Goal: Task Accomplishment & Management: Complete application form

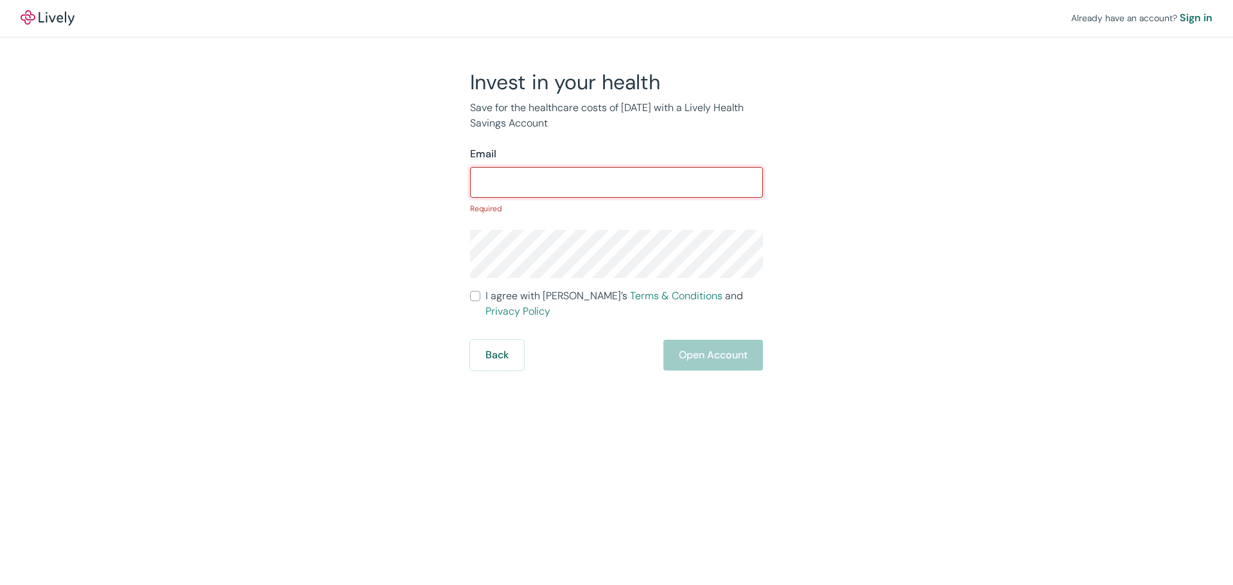
click at [521, 188] on input "Email" at bounding box center [616, 183] width 293 height 26
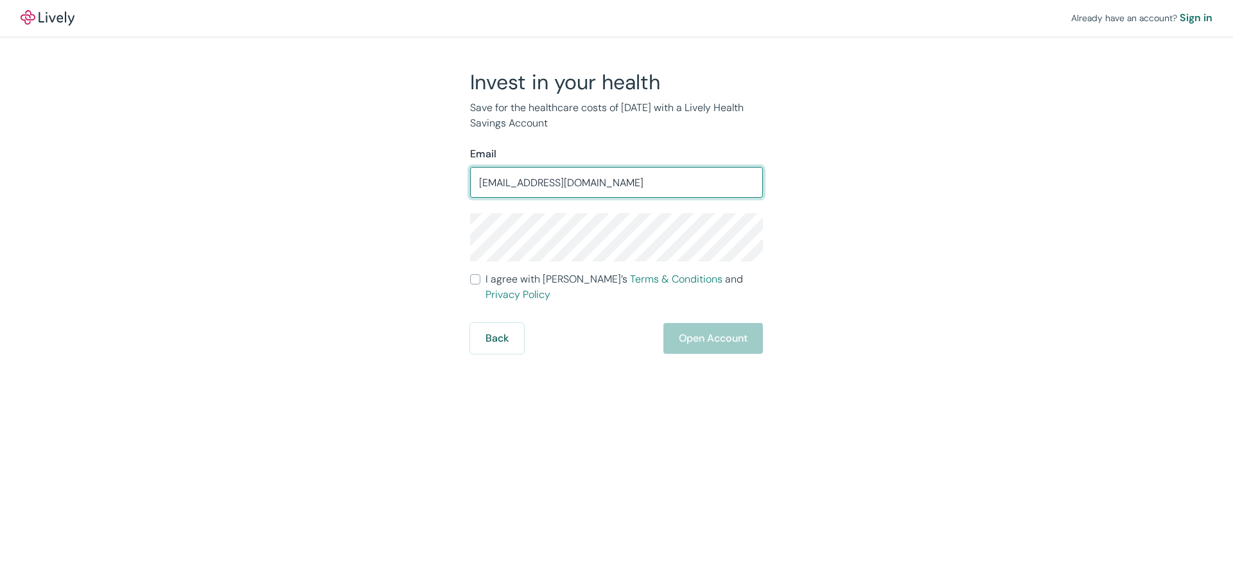
type input "[EMAIL_ADDRESS][DOMAIN_NAME]"
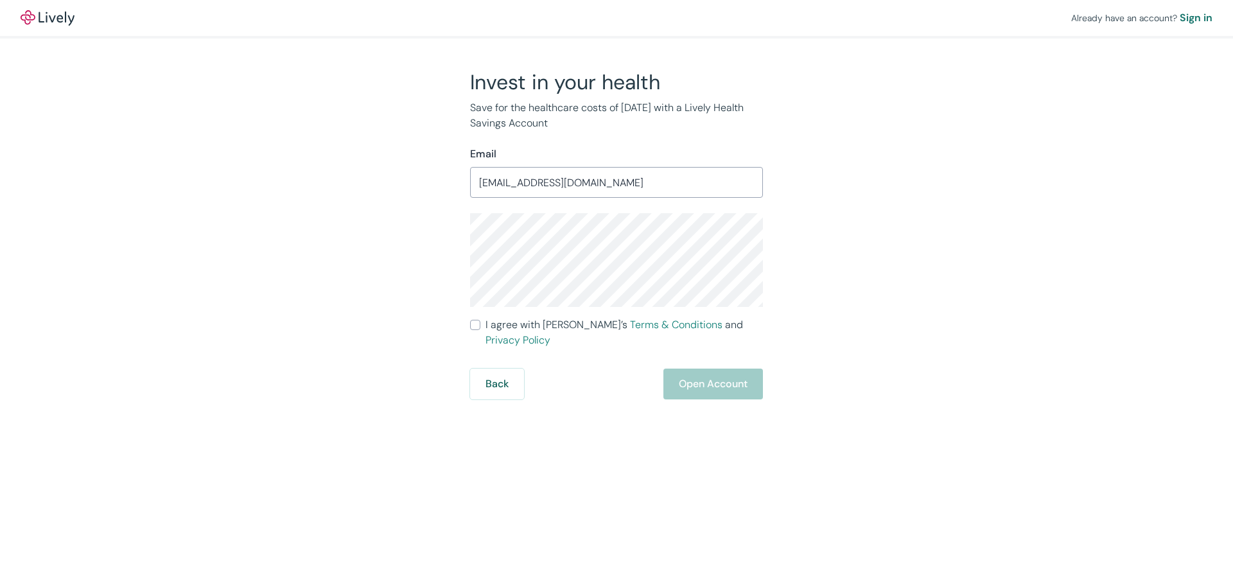
click at [476, 327] on input "I agree with Lively’s Terms & Conditions and Privacy Policy" at bounding box center [475, 325] width 10 height 10
checkbox input "true"
click at [709, 374] on button "Open Account" at bounding box center [713, 384] width 100 height 31
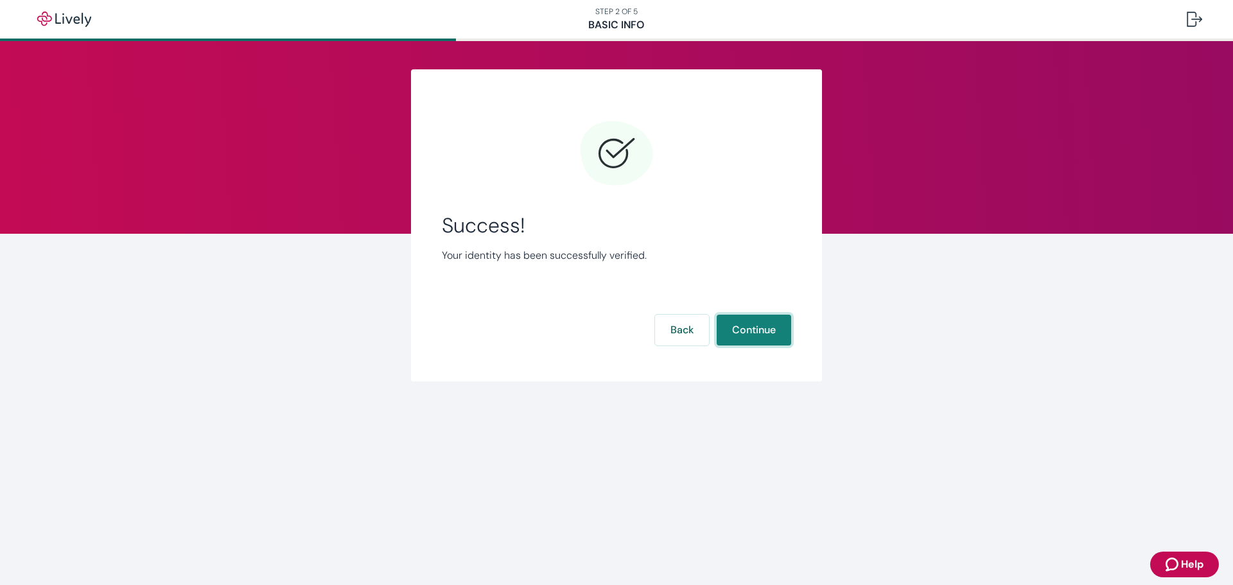
click at [753, 331] on button "Continue" at bounding box center [754, 330] width 74 height 31
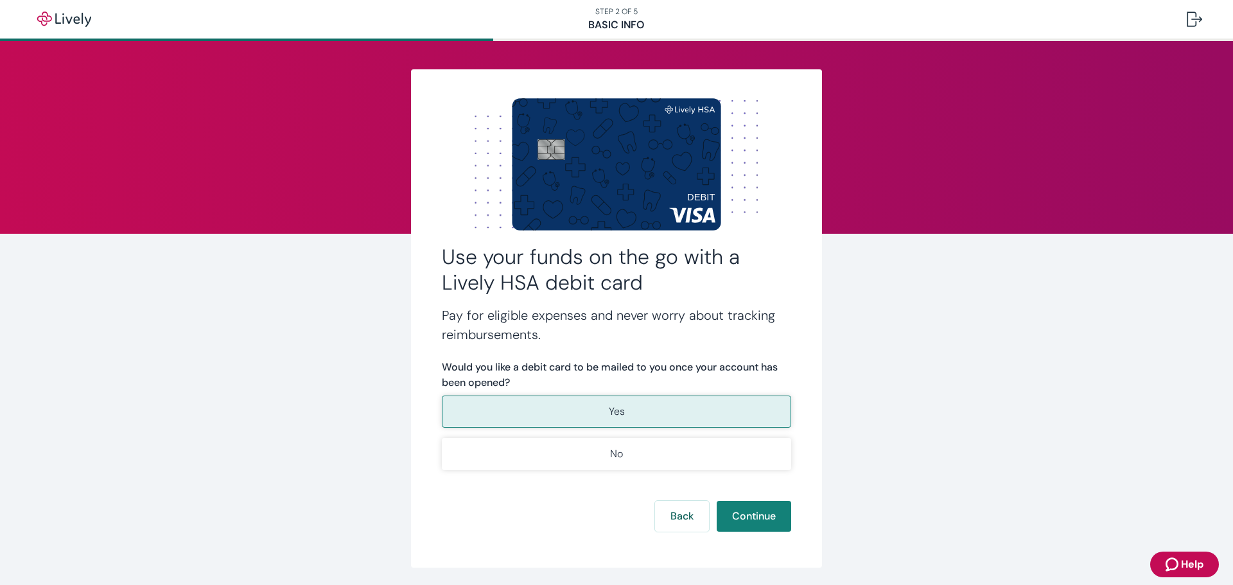
click at [597, 408] on button "Yes" at bounding box center [616, 412] width 349 height 32
click at [746, 519] on button "Continue" at bounding box center [754, 516] width 74 height 31
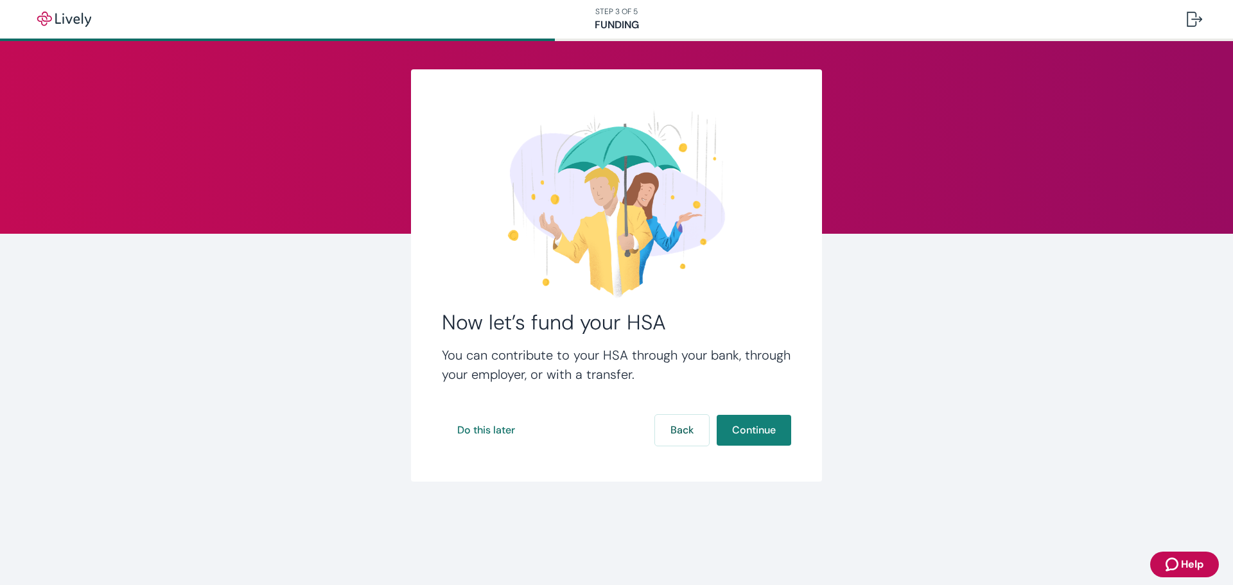
click at [758, 431] on button "Continue" at bounding box center [754, 430] width 74 height 31
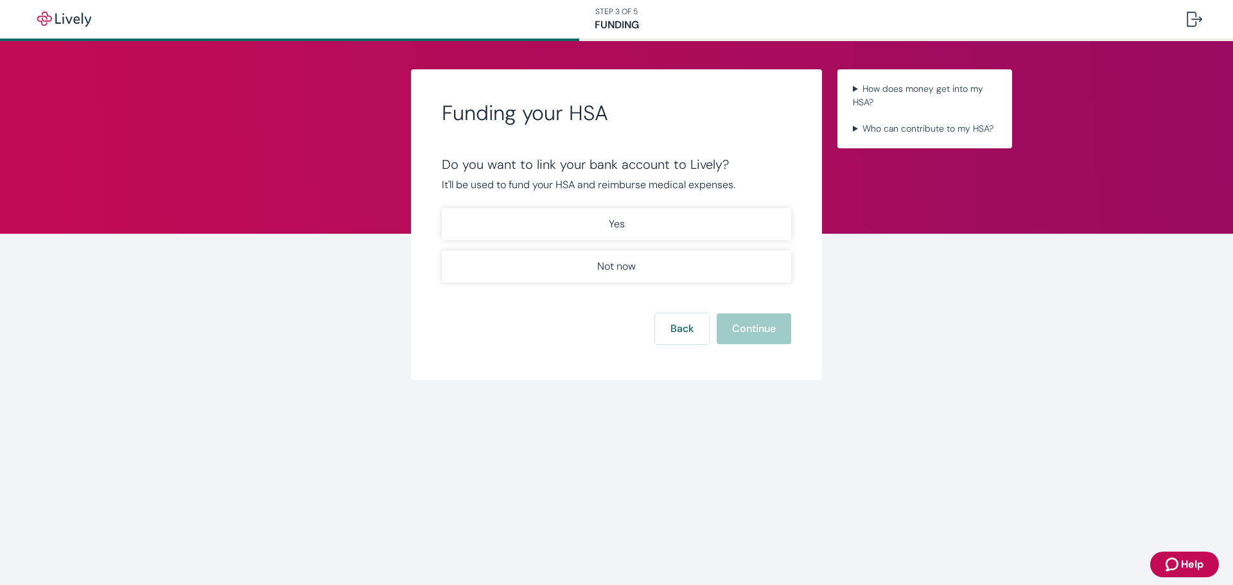
click at [589, 268] on button "Not now" at bounding box center [616, 266] width 349 height 32
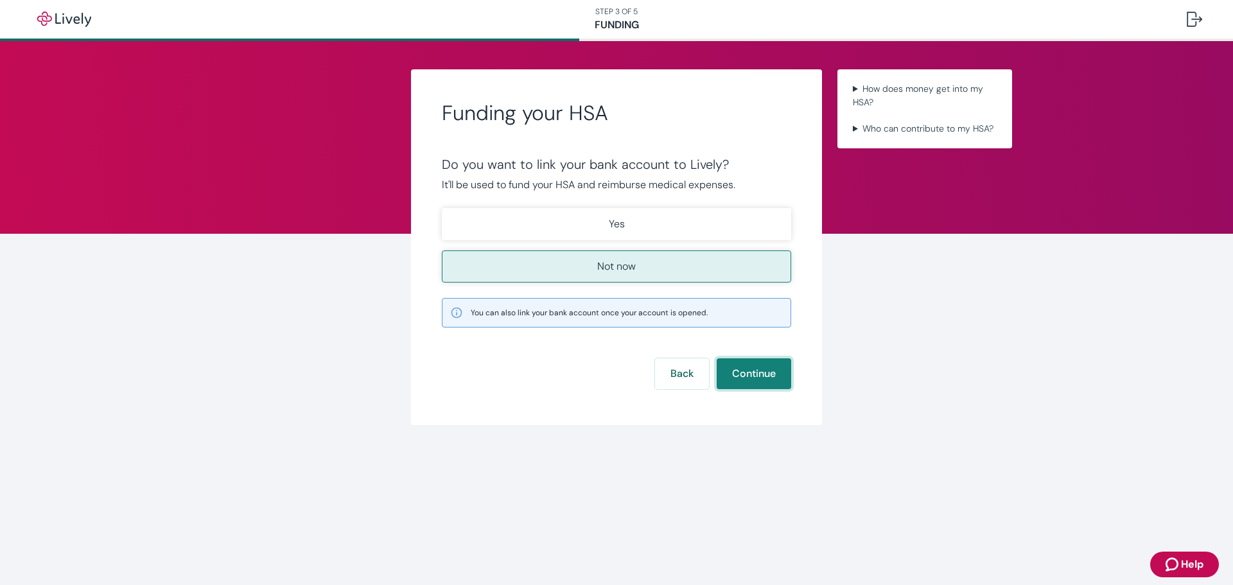
click at [778, 376] on button "Continue" at bounding box center [754, 373] width 74 height 31
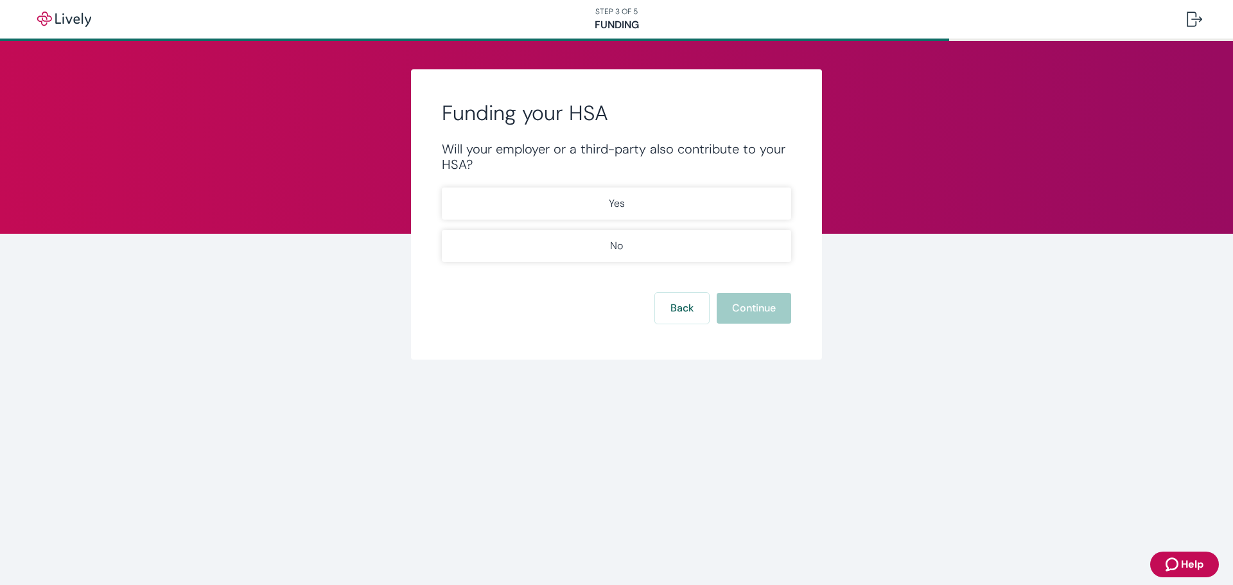
click at [601, 205] on button "Yes" at bounding box center [616, 204] width 349 height 32
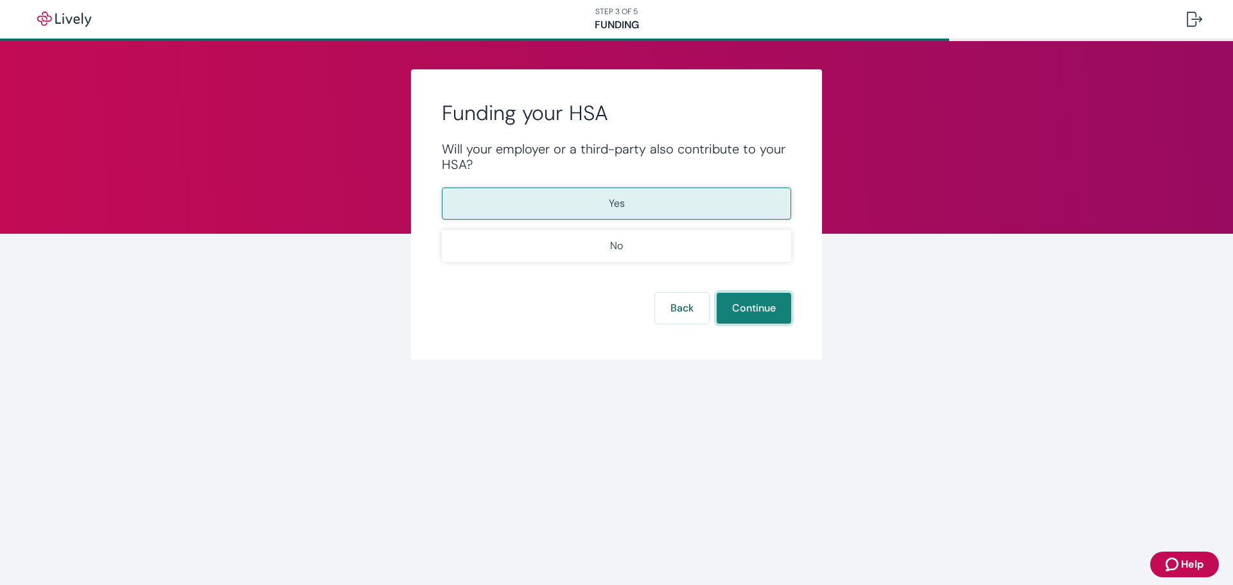
click at [742, 303] on button "Continue" at bounding box center [754, 308] width 74 height 31
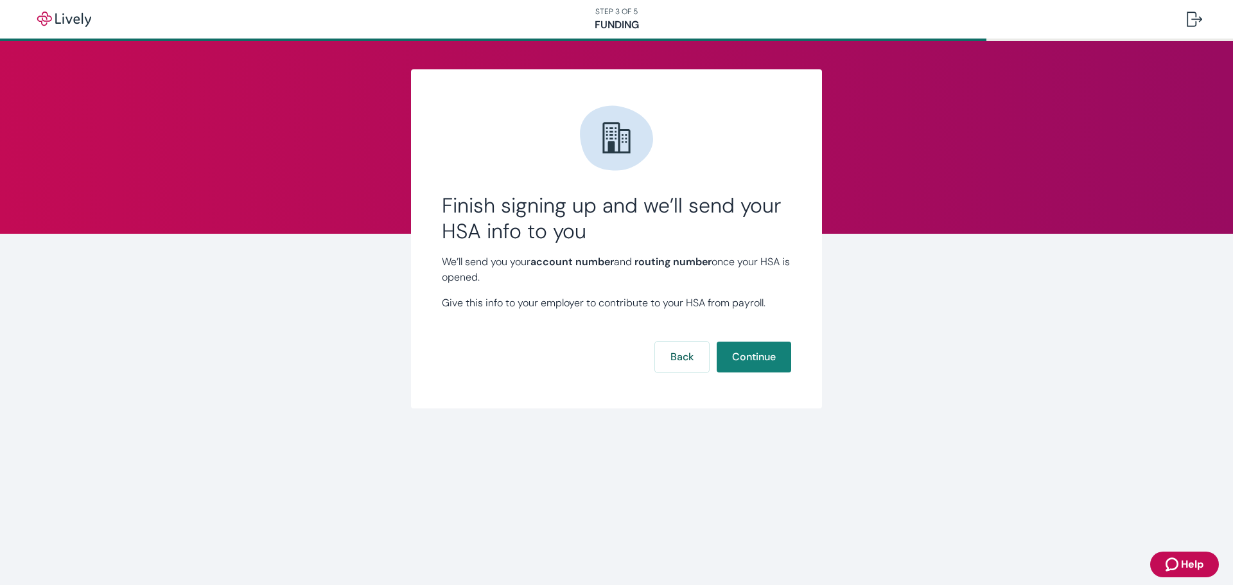
click at [760, 358] on button "Continue" at bounding box center [754, 357] width 74 height 31
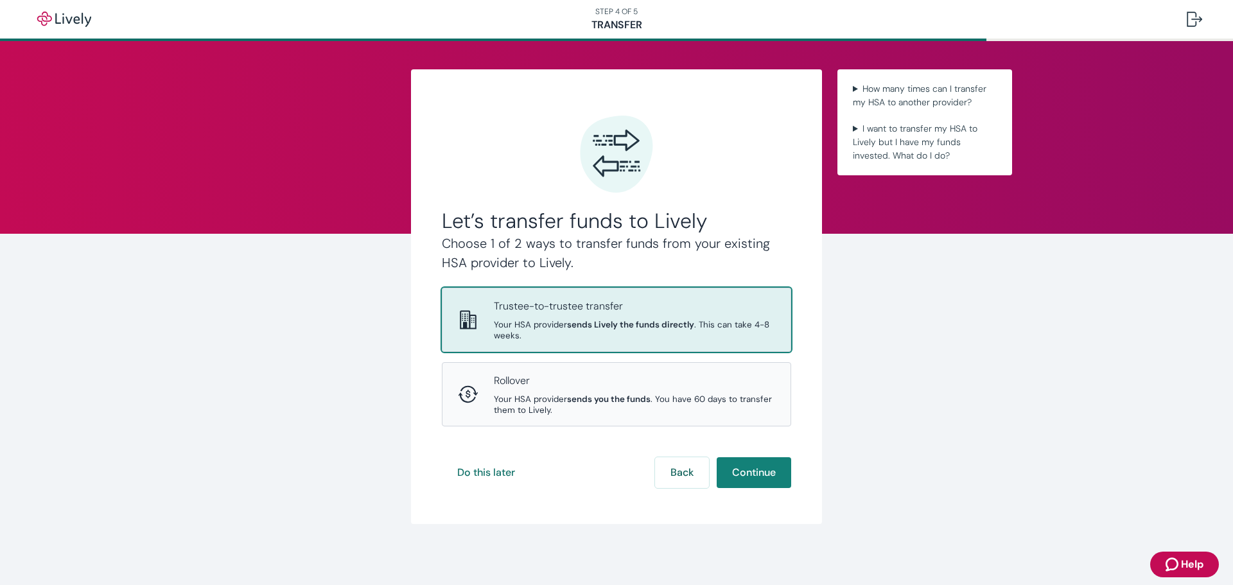
click at [554, 397] on span "Your HSA provider sends you the funds . You have 60 days to transfer them to Li…" at bounding box center [634, 405] width 281 height 22
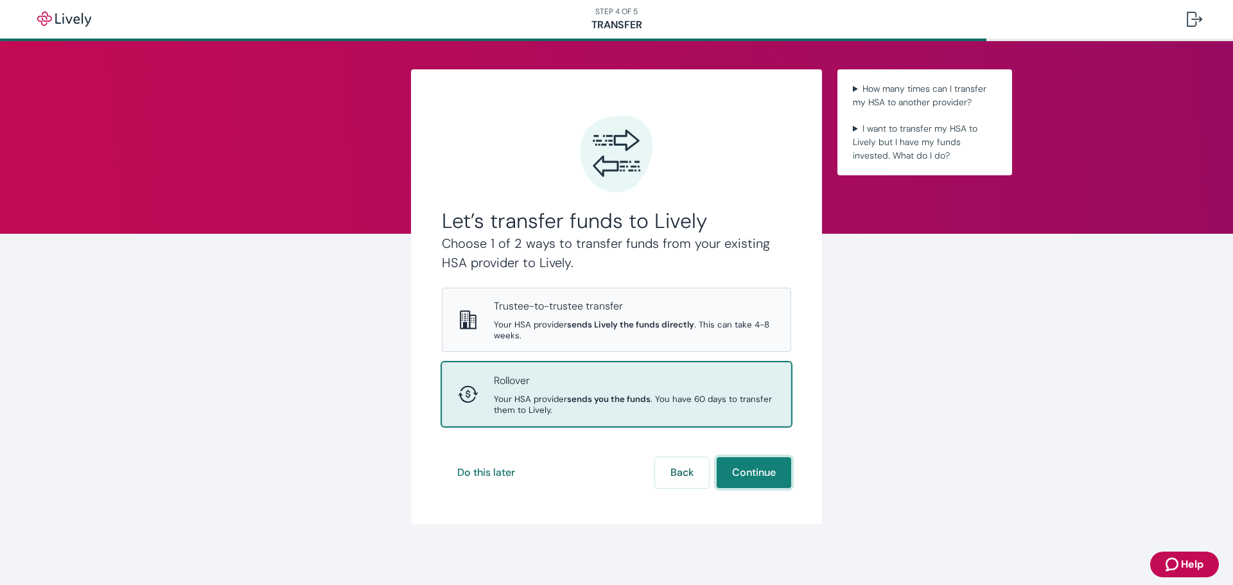
click at [733, 464] on button "Continue" at bounding box center [754, 472] width 74 height 31
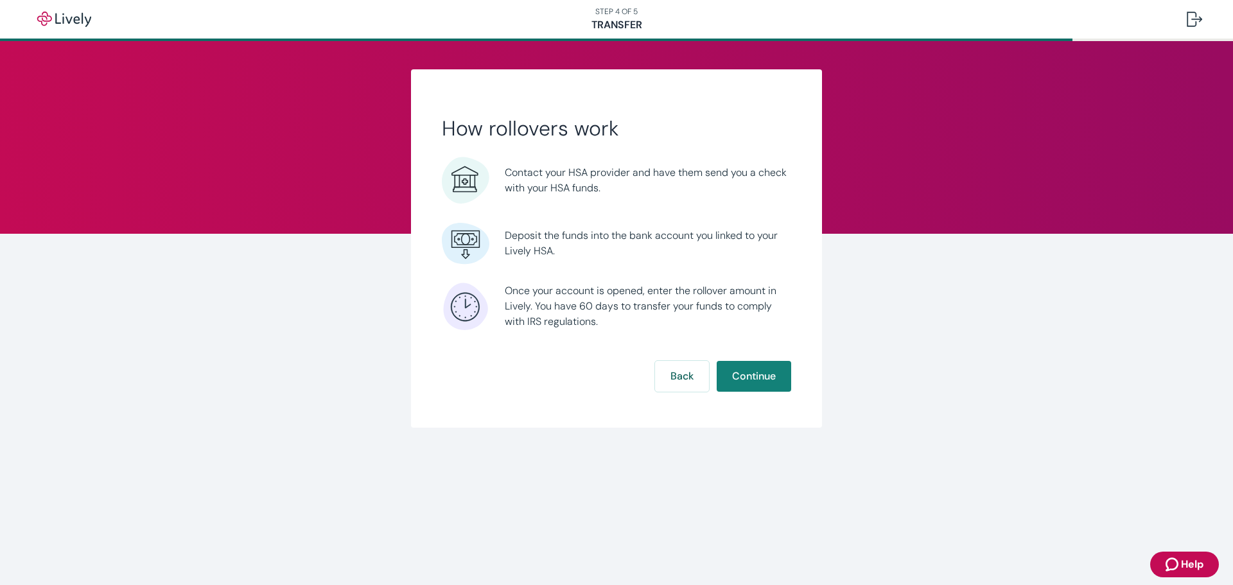
click at [760, 374] on button "Continue" at bounding box center [754, 376] width 74 height 31
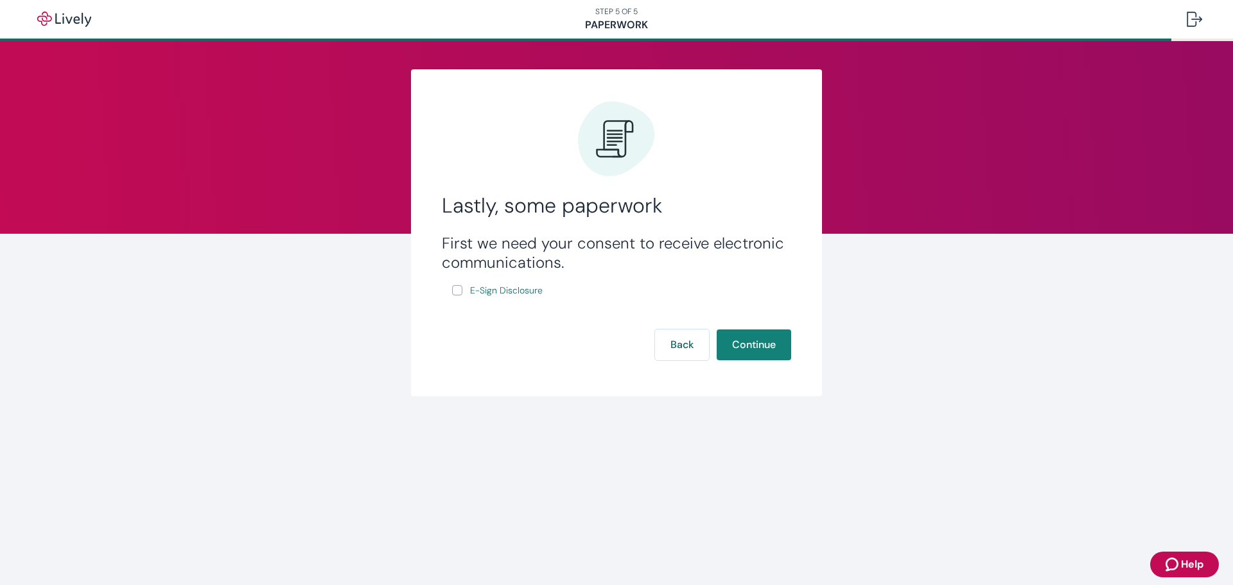
click at [464, 292] on label "E-Sign Disclosure" at bounding box center [498, 291] width 93 height 16
click at [462, 292] on input "E-Sign Disclosure" at bounding box center [457, 290] width 10 height 10
checkbox input "true"
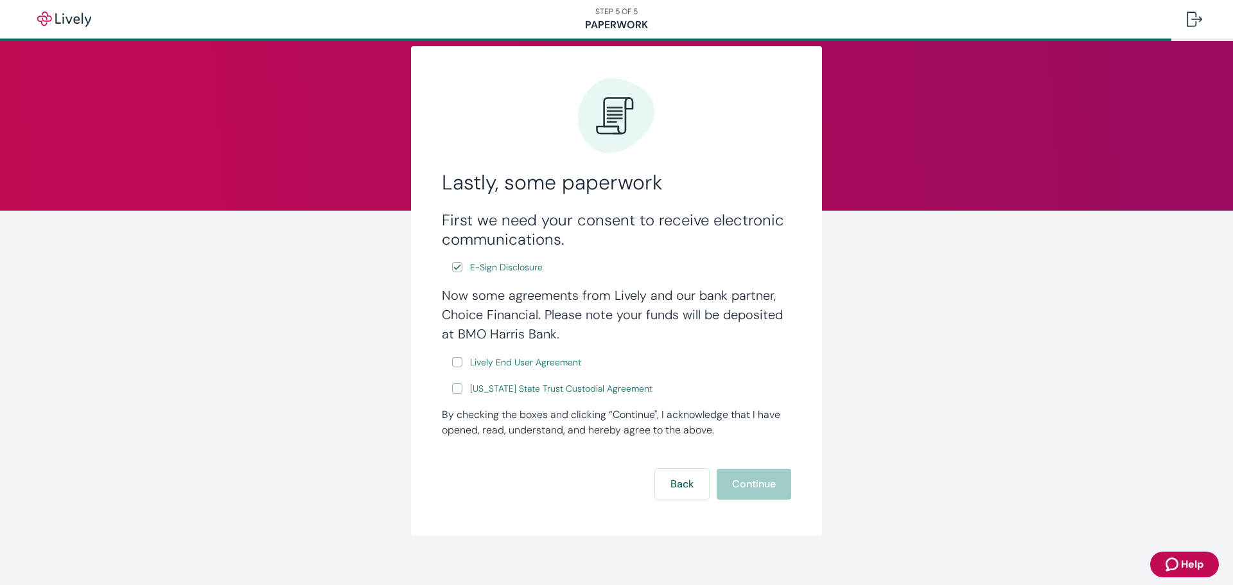
scroll to position [35, 0]
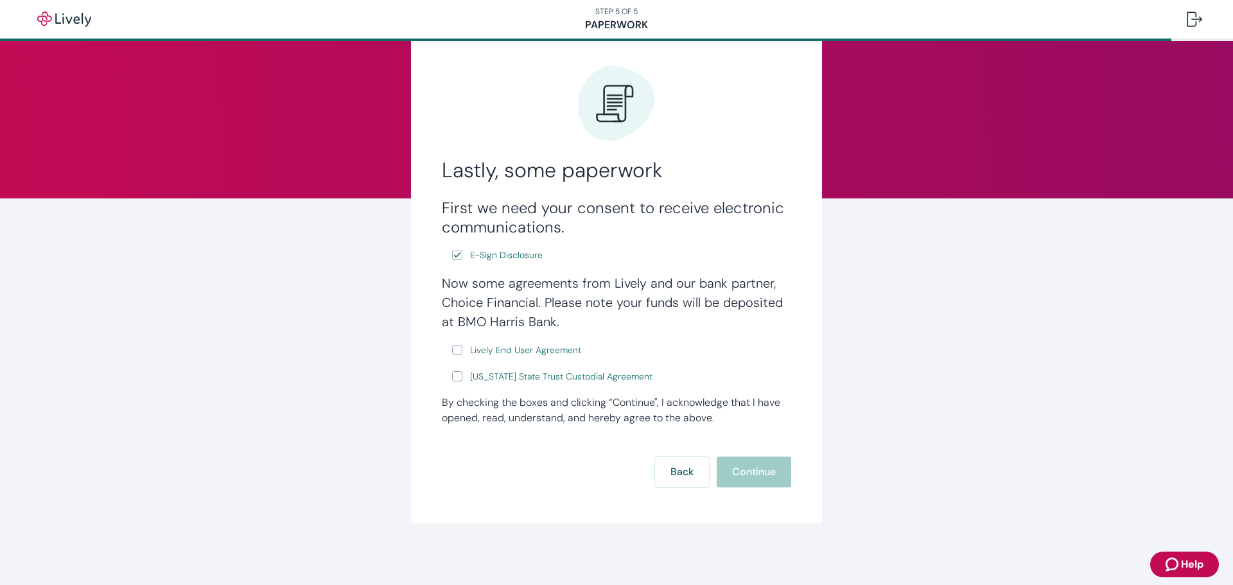
click at [491, 347] on span "Lively End User Agreement" at bounding box center [525, 350] width 111 height 13
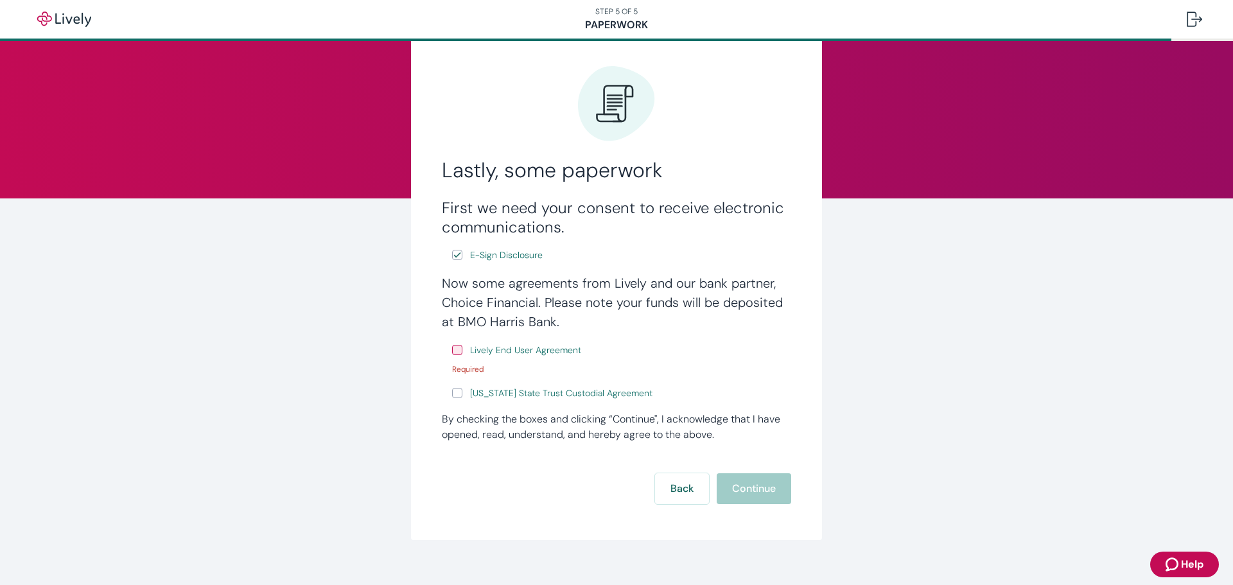
click at [502, 353] on span "Lively End User Agreement" at bounding box center [525, 350] width 111 height 13
click at [454, 350] on input "Lively End User Agreement" at bounding box center [457, 350] width 10 height 10
checkbox input "true"
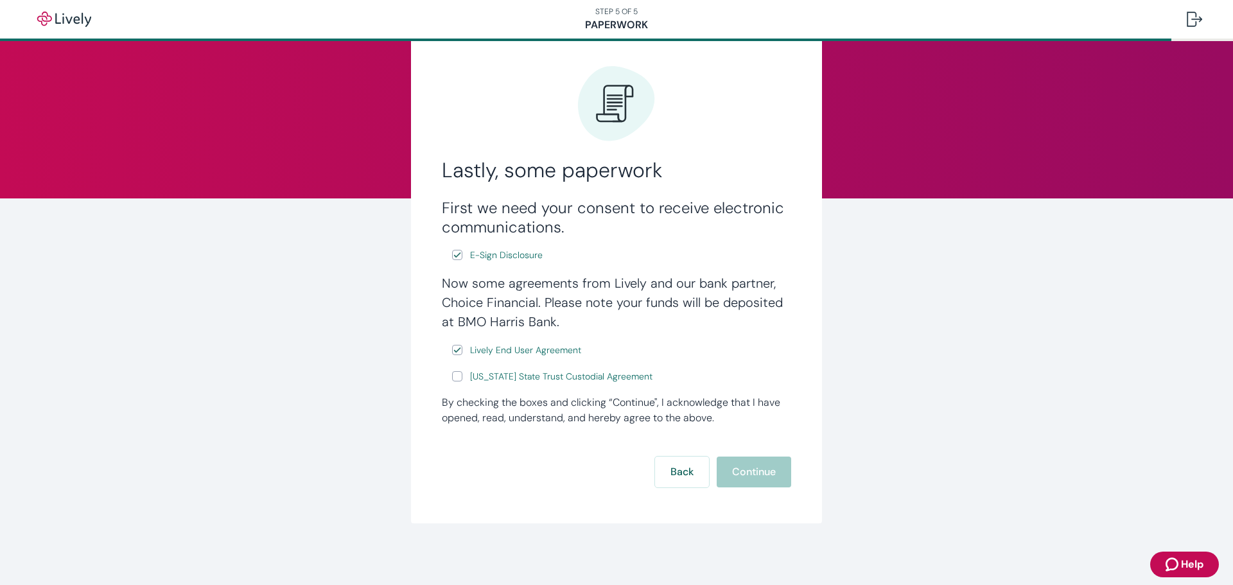
click at [452, 380] on input "[US_STATE] State Trust Custodial Agreement" at bounding box center [457, 376] width 10 height 10
checkbox input "true"
click at [738, 476] on button "Continue" at bounding box center [754, 472] width 74 height 31
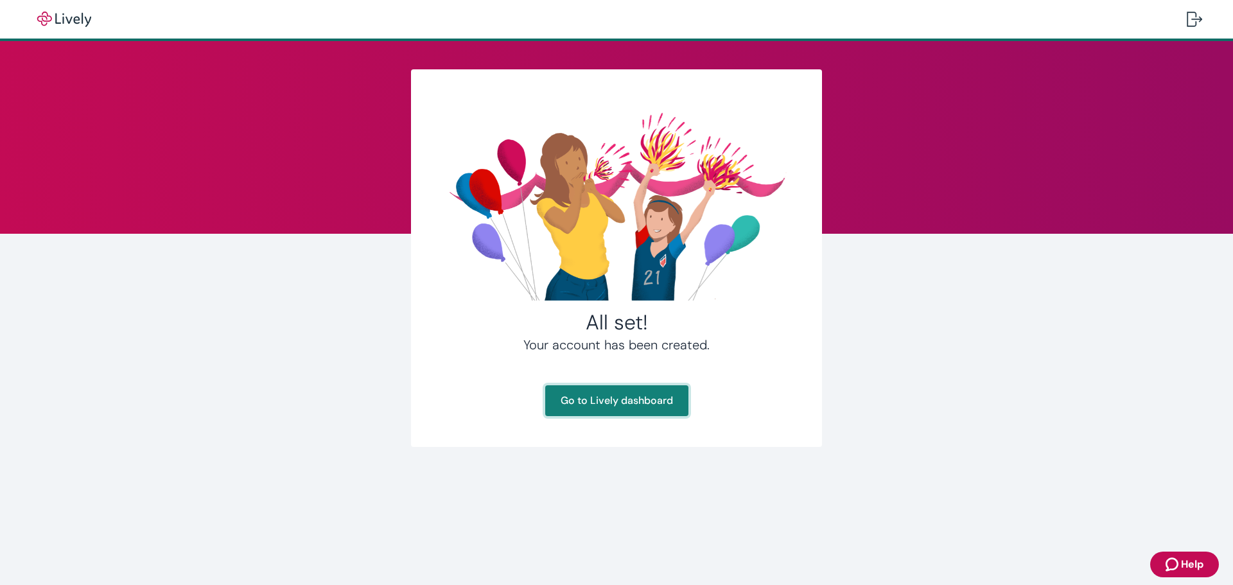
drag, startPoint x: 577, startPoint y: 408, endPoint x: 566, endPoint y: 403, distance: 12.1
click at [577, 408] on link "Go to Lively dashboard" at bounding box center [616, 400] width 143 height 31
